Goal: Information Seeking & Learning: Learn about a topic

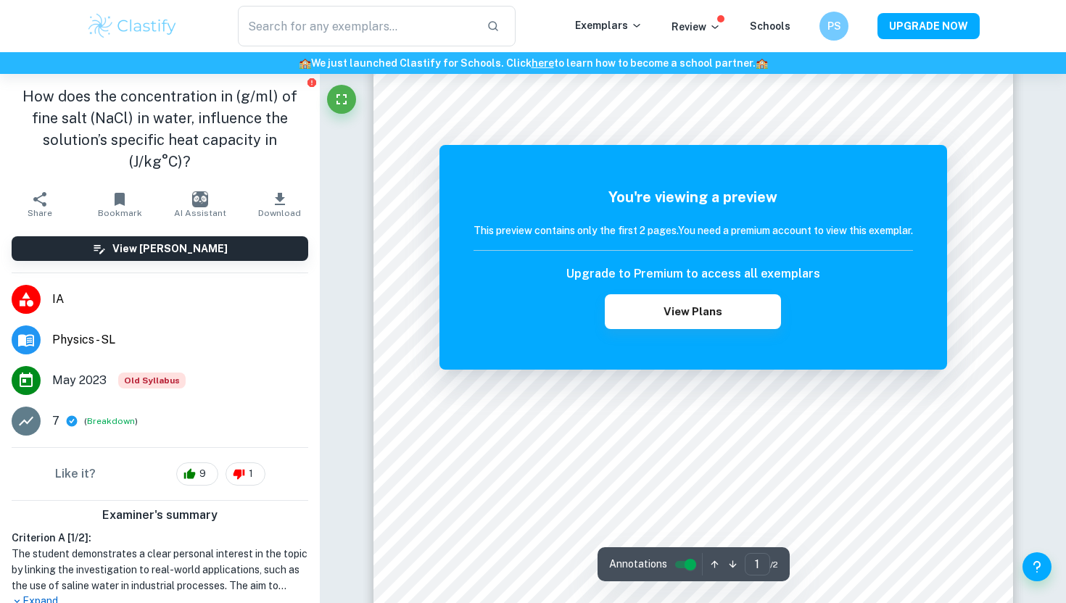
scroll to position [331, 0]
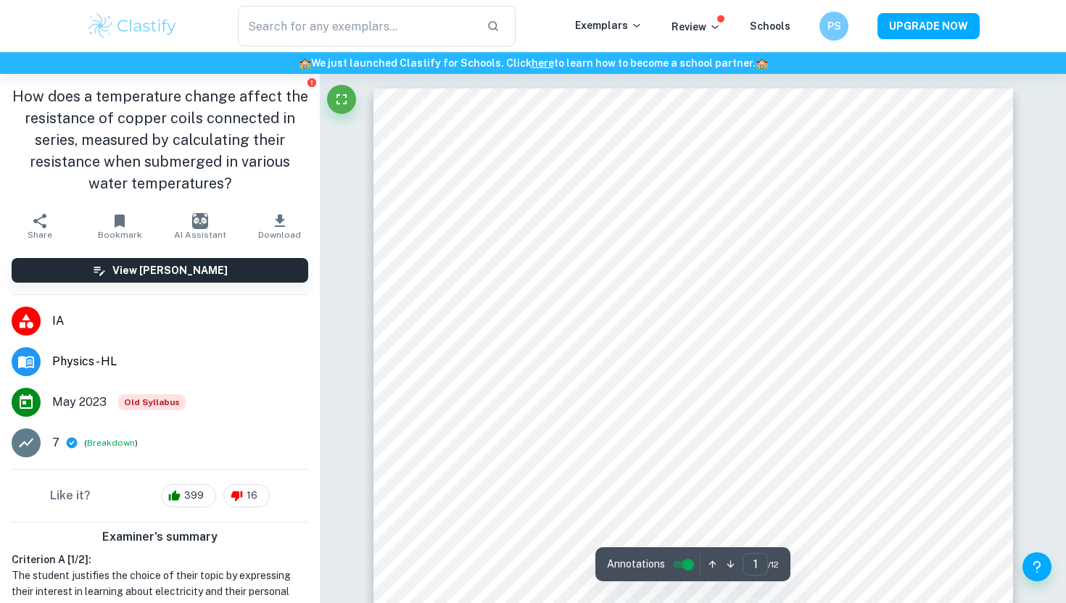
scroll to position [9, 0]
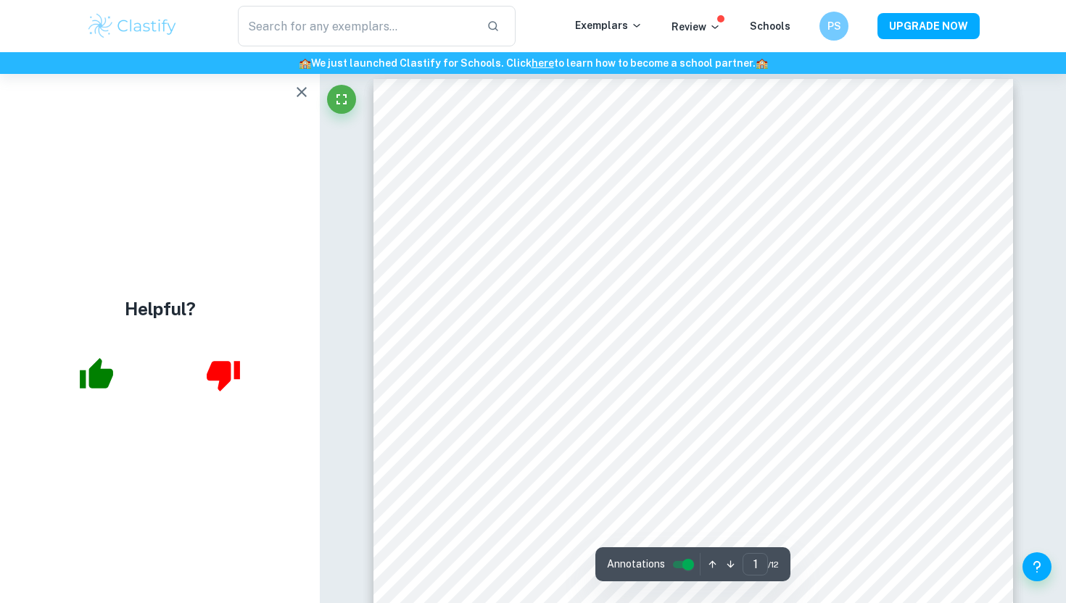
click at [300, 93] on icon "button" at bounding box center [302, 92] width 10 height 10
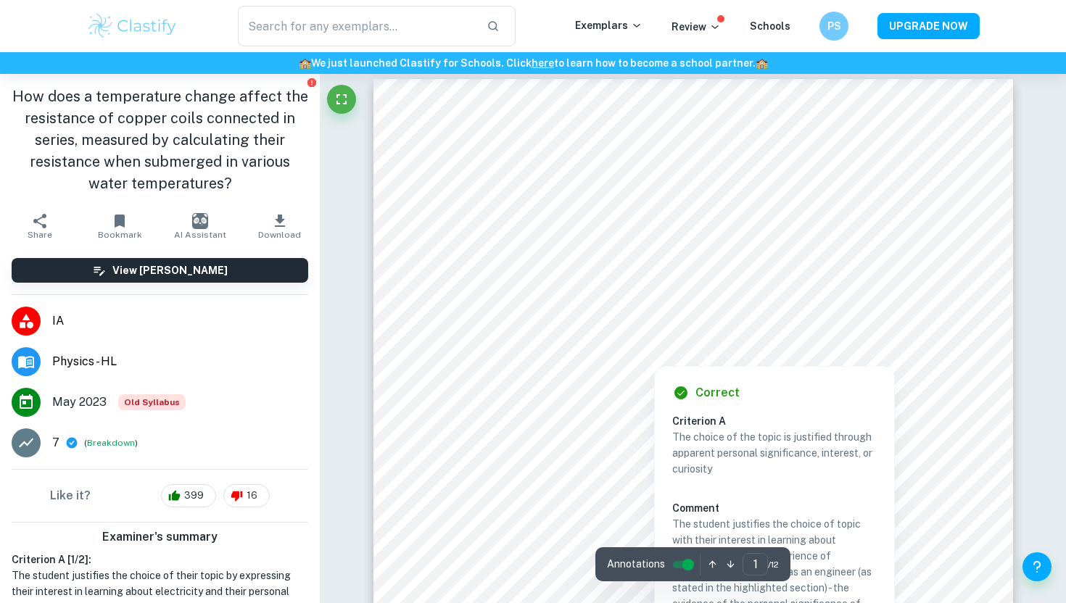
scroll to position [0, 0]
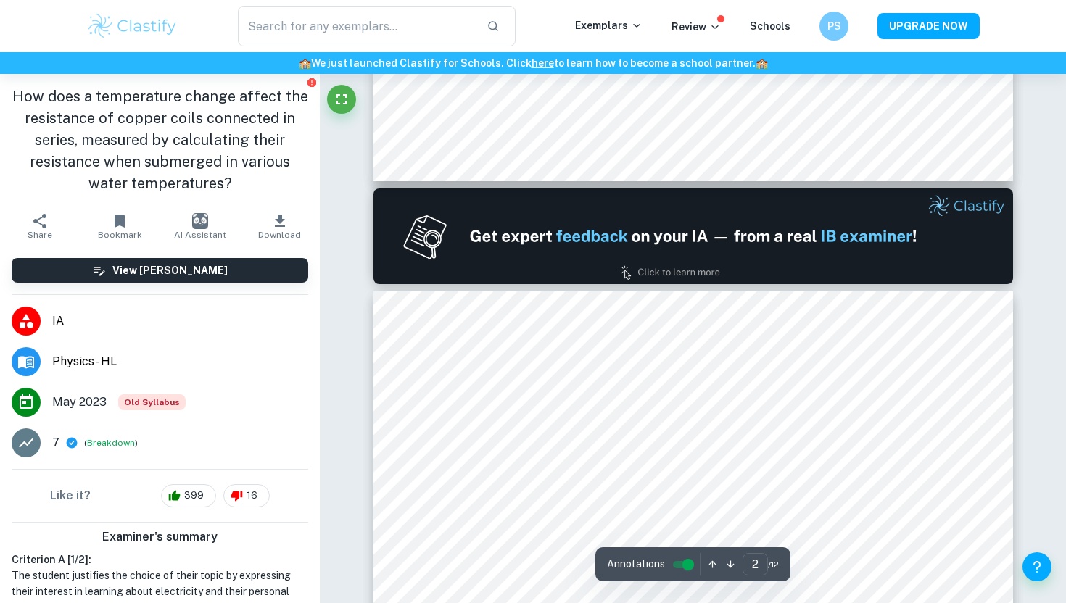
type input "1"
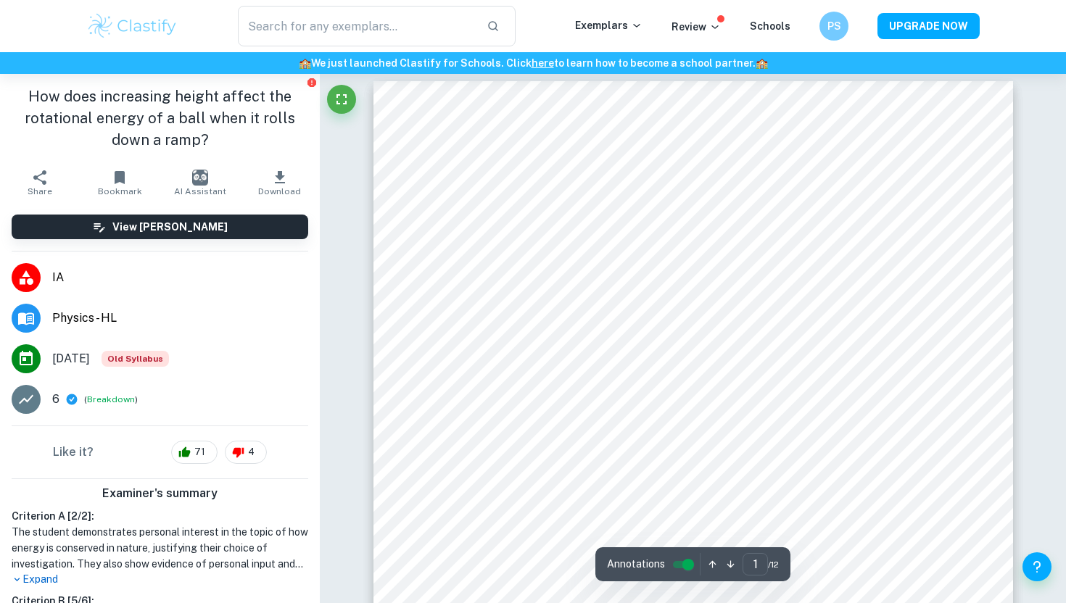
scroll to position [11, 0]
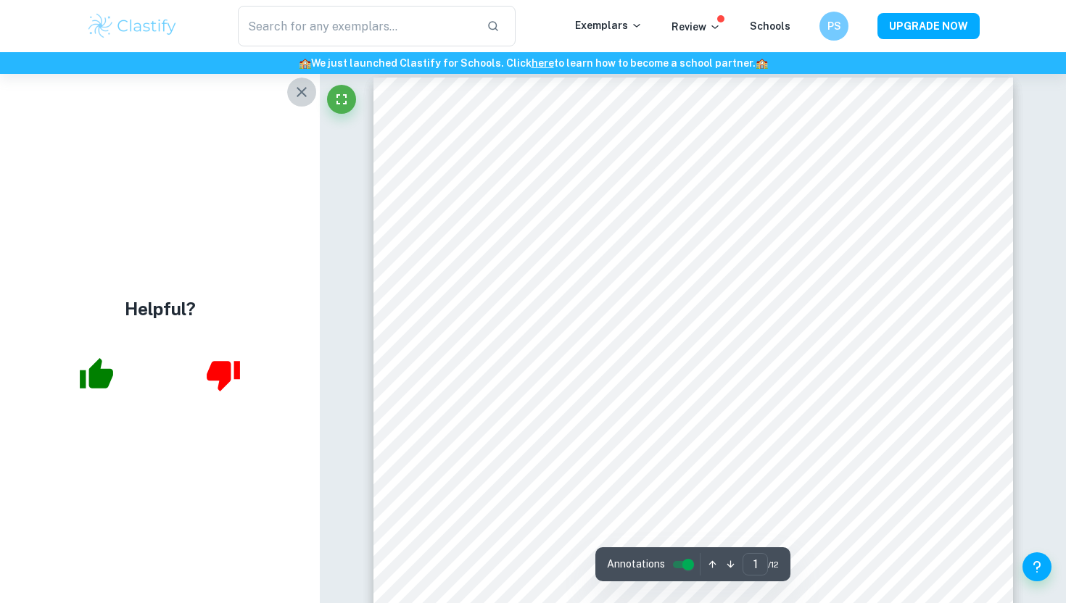
click at [299, 86] on icon "button" at bounding box center [301, 91] width 17 height 17
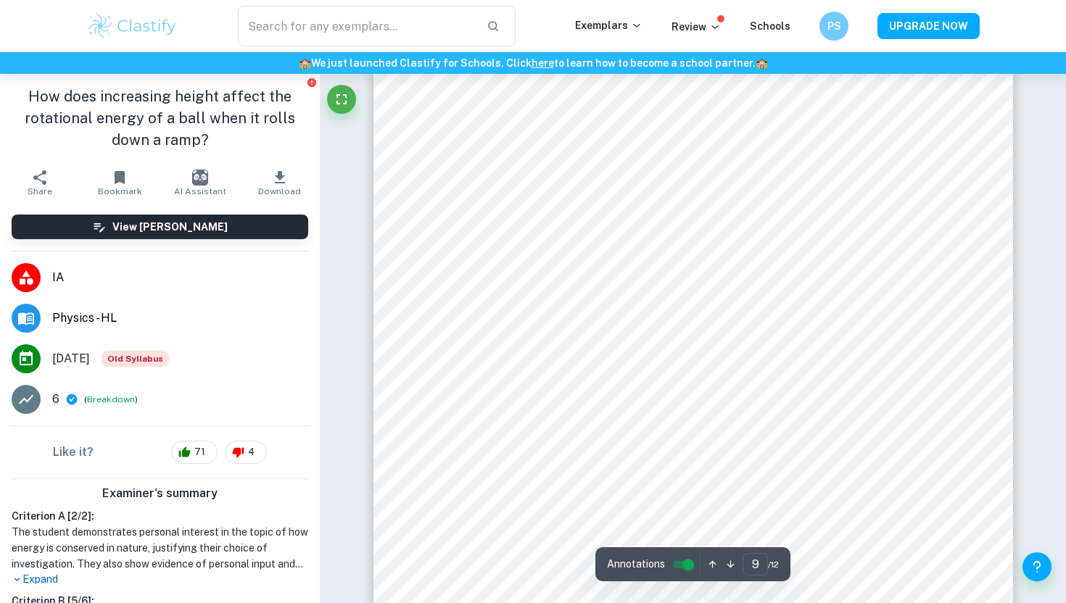
scroll to position [7043, 0]
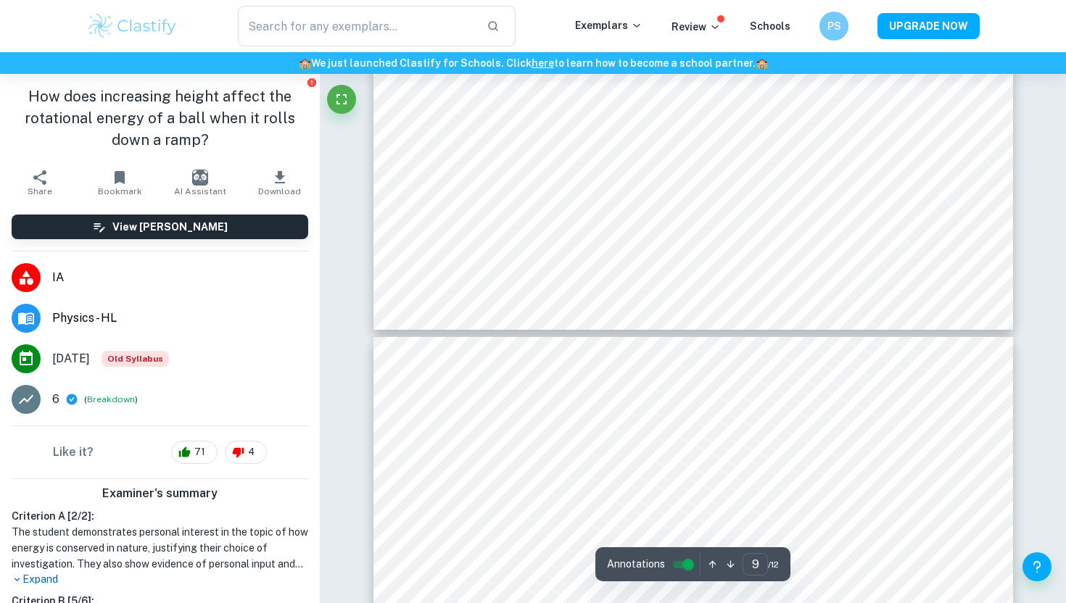
type input "10"
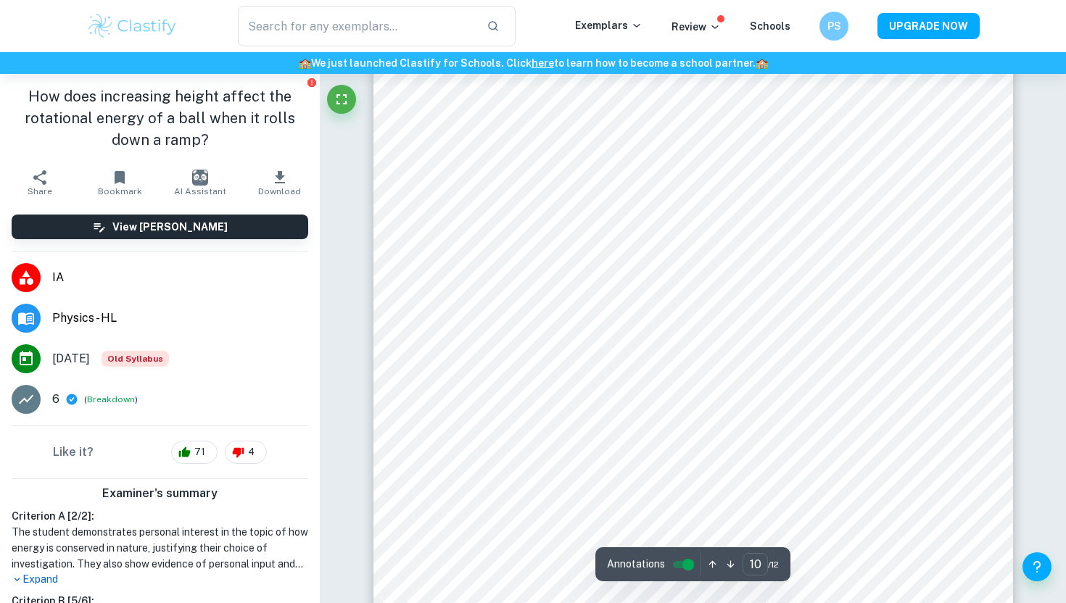
scroll to position [7903, 0]
